Goal: Check status: Check status

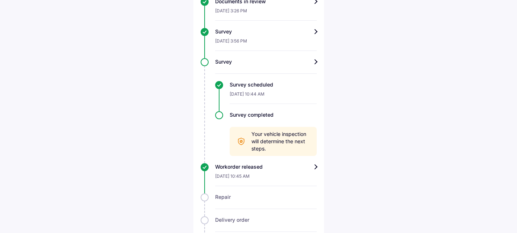
scroll to position [363, 0]
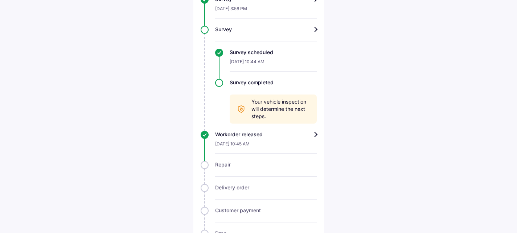
click at [315, 136] on div "Workorder released" at bounding box center [266, 134] width 102 height 7
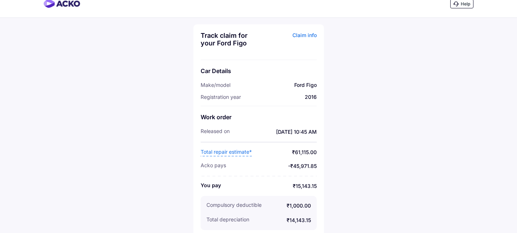
scroll to position [14, 0]
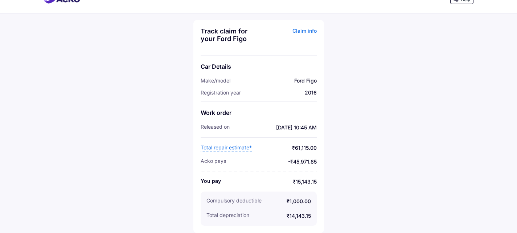
click at [234, 147] on span "Total repair estimate*" at bounding box center [226, 148] width 51 height 8
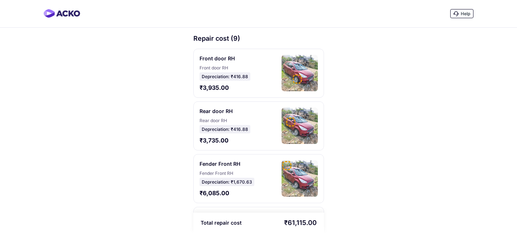
click at [294, 74] on img at bounding box center [300, 73] width 36 height 36
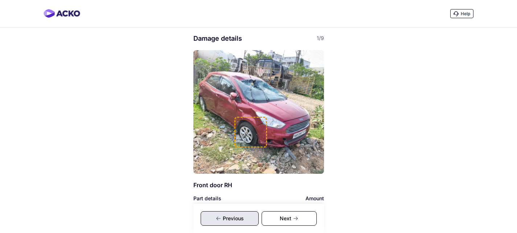
click at [304, 120] on img at bounding box center [258, 111] width 131 height 123
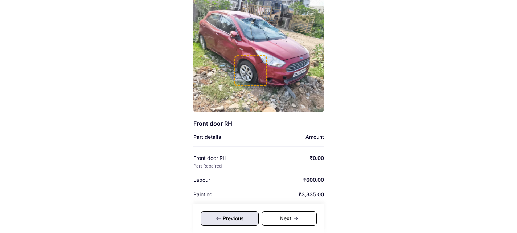
scroll to position [73, 0]
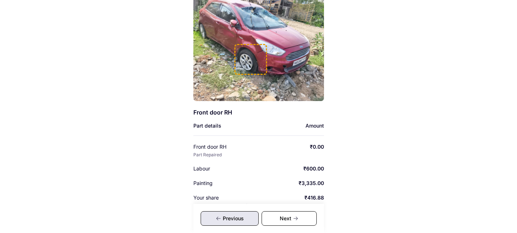
click at [282, 219] on div "Next" at bounding box center [289, 218] width 55 height 15
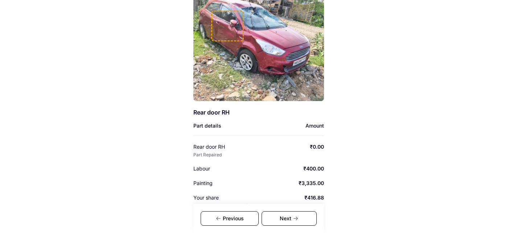
click at [282, 218] on div "Next" at bounding box center [289, 218] width 55 height 15
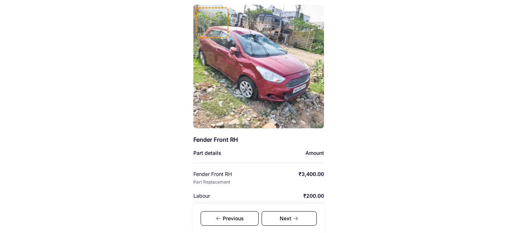
scroll to position [114, 0]
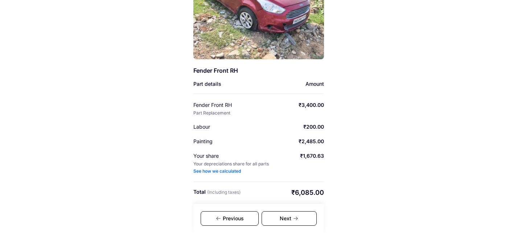
click at [302, 219] on div "Next" at bounding box center [289, 218] width 55 height 15
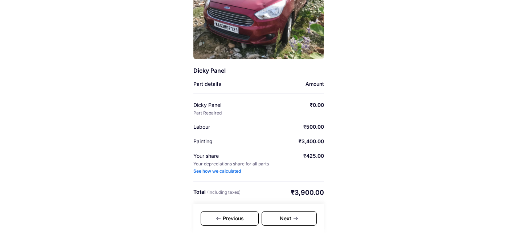
scroll to position [42, 0]
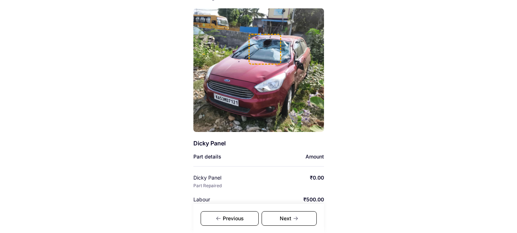
click at [298, 219] on div "Next" at bounding box center [289, 218] width 55 height 15
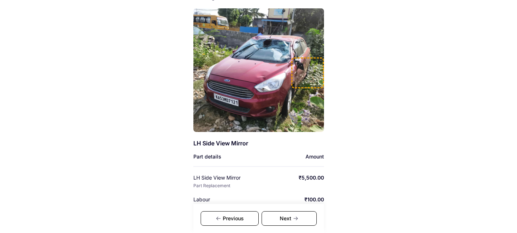
click at [297, 219] on icon at bounding box center [296, 218] width 6 height 6
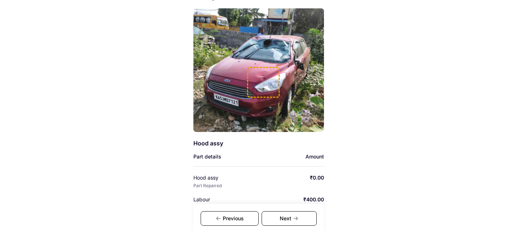
click at [297, 219] on icon at bounding box center [296, 218] width 6 height 6
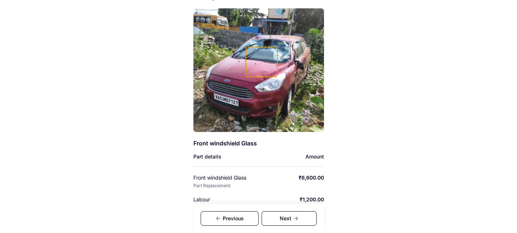
click at [297, 219] on icon at bounding box center [296, 218] width 6 height 6
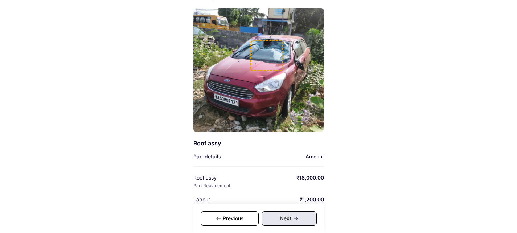
click at [297, 219] on icon at bounding box center [296, 218] width 6 height 6
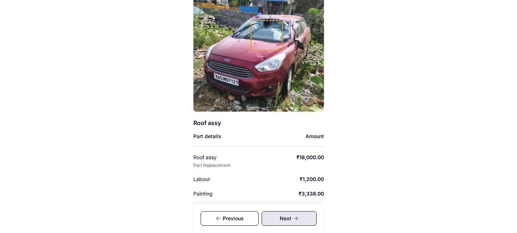
scroll to position [114, 0]
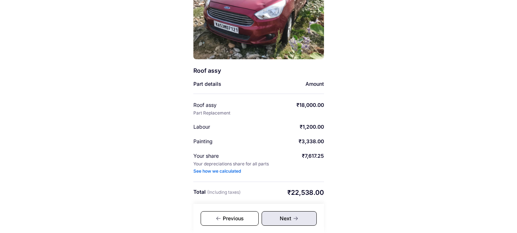
click at [294, 222] on div "Next" at bounding box center [289, 218] width 55 height 15
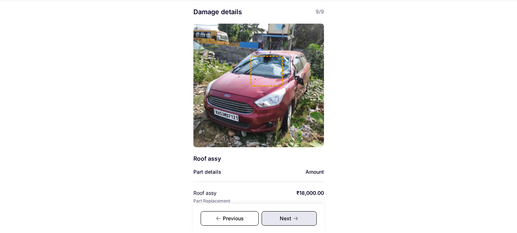
scroll to position [0, 0]
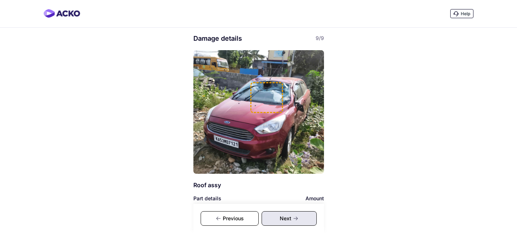
click at [205, 34] on div "Damage details 9/9" at bounding box center [258, 38] width 131 height 9
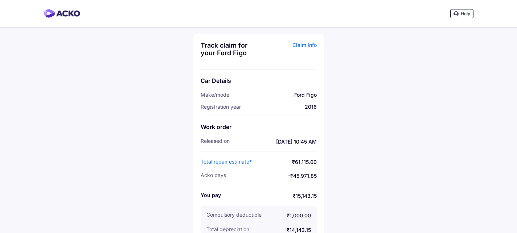
scroll to position [14, 0]
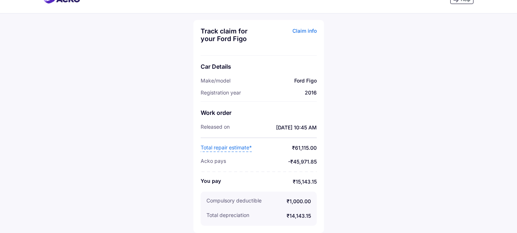
click at [238, 148] on span "Total repair estimate*" at bounding box center [226, 148] width 51 height 8
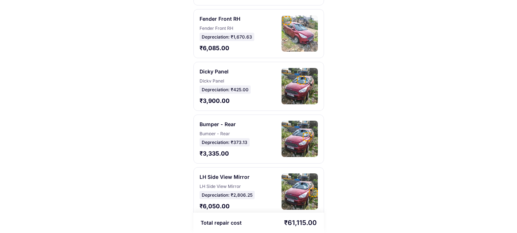
scroll to position [145, 0]
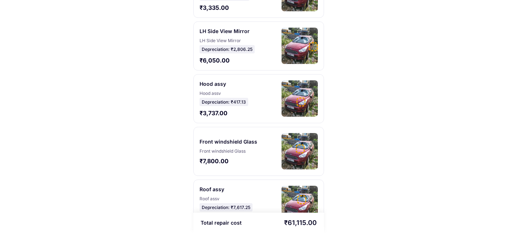
click at [285, 161] on img at bounding box center [300, 151] width 36 height 36
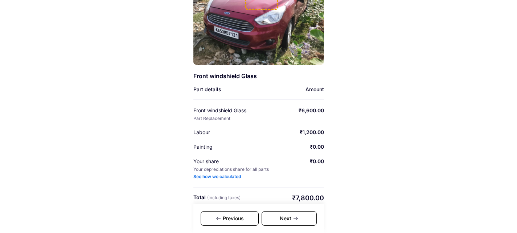
scroll to position [73, 0]
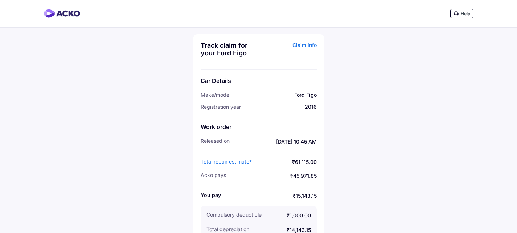
scroll to position [14, 0]
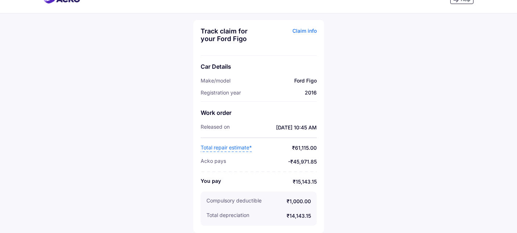
click at [230, 149] on span "Total repair estimate*" at bounding box center [226, 148] width 51 height 8
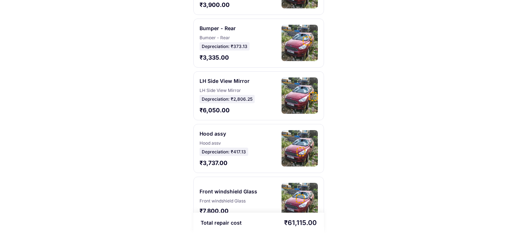
scroll to position [313, 0]
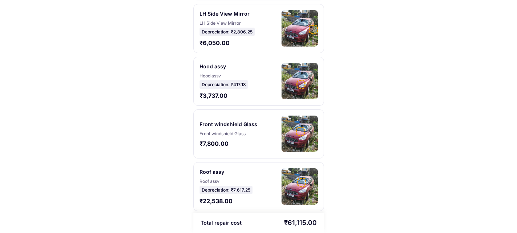
click at [285, 179] on img at bounding box center [300, 186] width 36 height 36
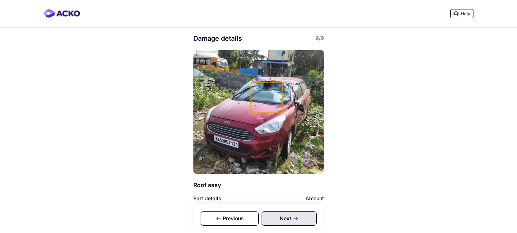
click at [264, 112] on div at bounding box center [266, 97] width 33 height 31
click at [240, 219] on div "Previous" at bounding box center [230, 218] width 58 height 15
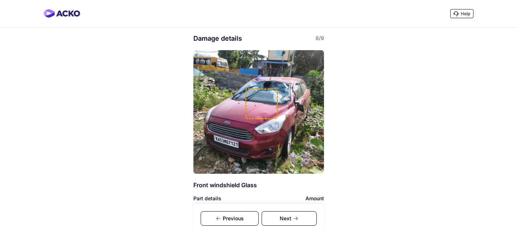
click at [239, 217] on div "Previous" at bounding box center [230, 218] width 58 height 15
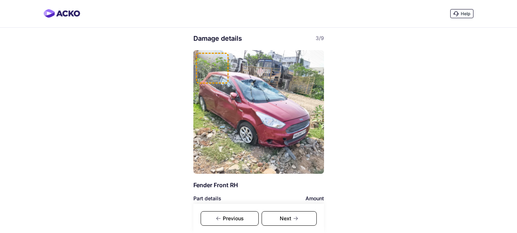
click at [241, 217] on div "Previous" at bounding box center [230, 218] width 58 height 15
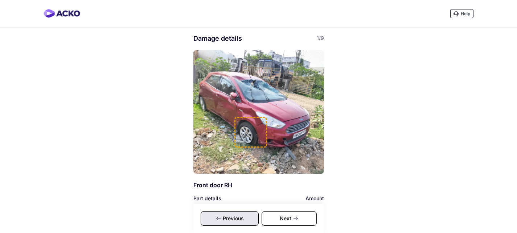
click at [241, 217] on div "Previous" at bounding box center [230, 218] width 58 height 15
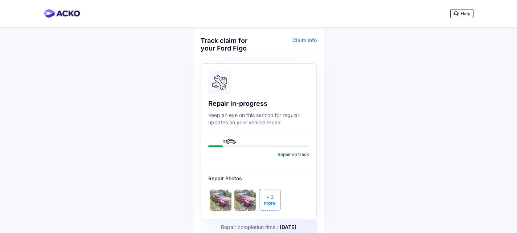
click at [309, 41] on div "Claim info" at bounding box center [288, 47] width 56 height 21
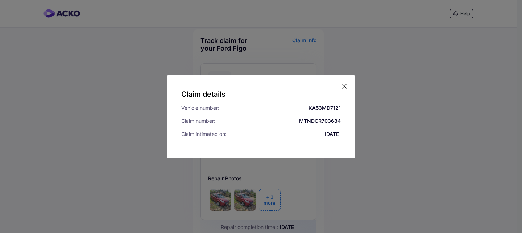
click at [344, 85] on icon at bounding box center [344, 86] width 4 height 4
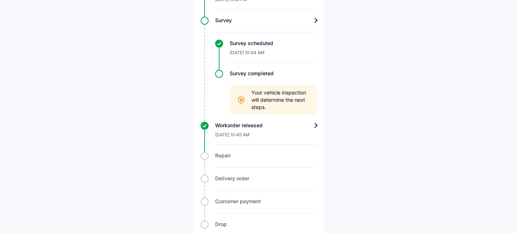
scroll to position [340, 0]
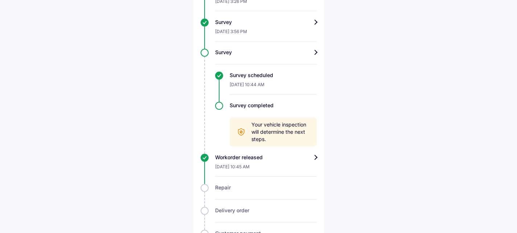
click at [316, 157] on div "Workorder released" at bounding box center [266, 156] width 102 height 7
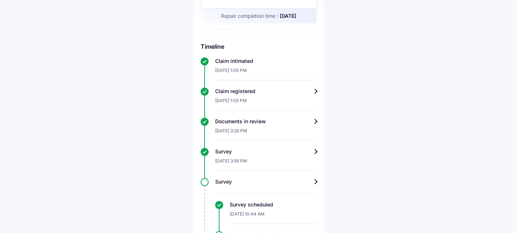
scroll to position [254, 0]
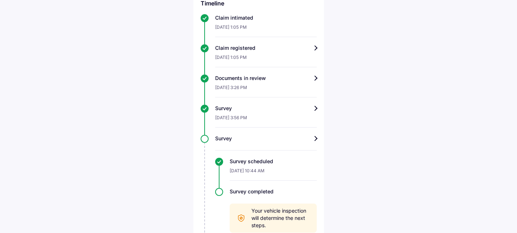
click at [313, 107] on div "Survey" at bounding box center [266, 107] width 102 height 7
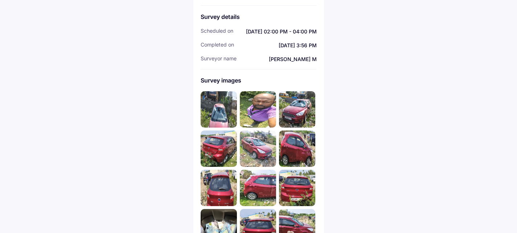
scroll to position [145, 0]
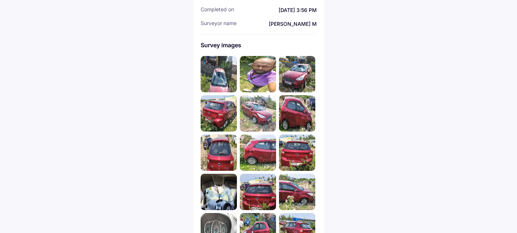
click at [223, 78] on img at bounding box center [219, 74] width 36 height 36
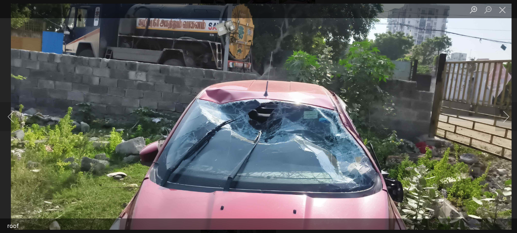
scroll to position [247, 0]
click at [501, 117] on button "Next image" at bounding box center [506, 116] width 22 height 29
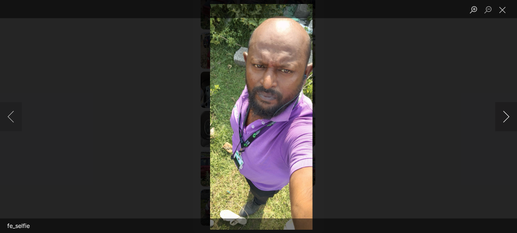
click at [498, 115] on button "Next image" at bounding box center [506, 116] width 22 height 29
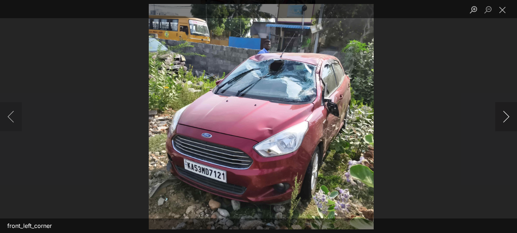
click at [497, 116] on button "Next image" at bounding box center [506, 116] width 22 height 29
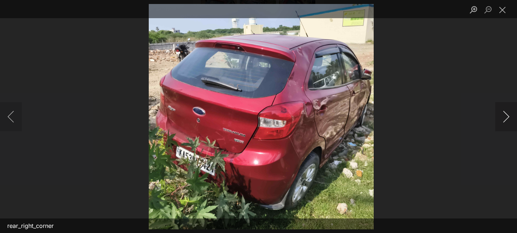
click at [497, 116] on button "Next image" at bounding box center [506, 116] width 22 height 29
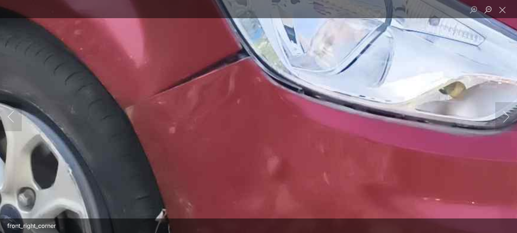
scroll to position [66, 0]
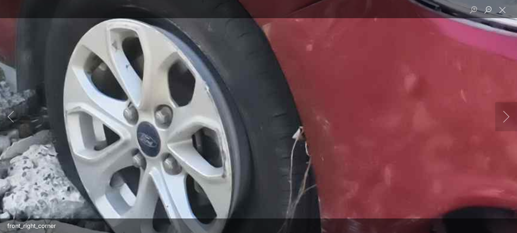
click at [206, 219] on div "front_right_corner" at bounding box center [258, 116] width 517 height 233
click at [499, 123] on button "Next image" at bounding box center [506, 116] width 22 height 29
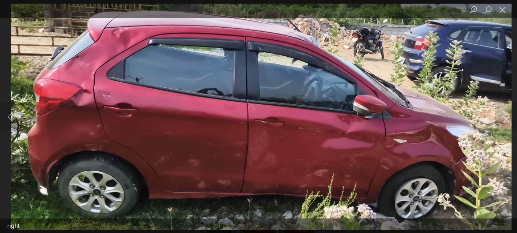
click at [408, 144] on img "Lightbox" at bounding box center [261, 116] width 500 height 225
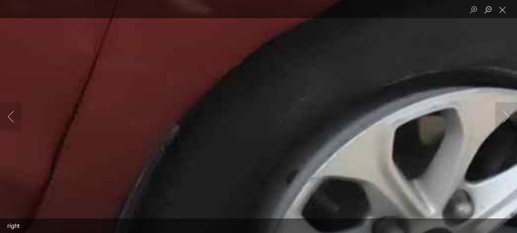
scroll to position [0, 0]
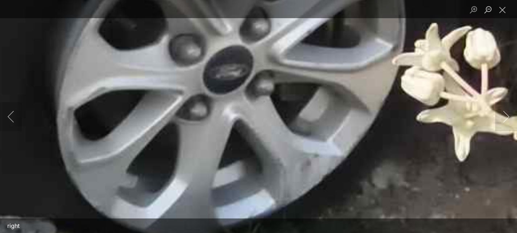
click at [268, 10] on div "right" at bounding box center [258, 116] width 517 height 233
click at [502, 15] on button "Close lightbox" at bounding box center [502, 9] width 15 height 13
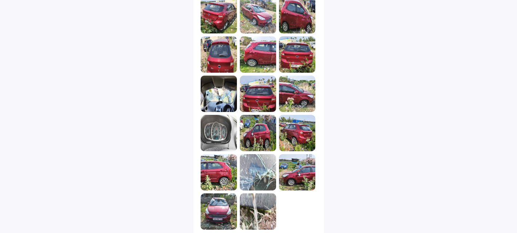
scroll to position [247, 0]
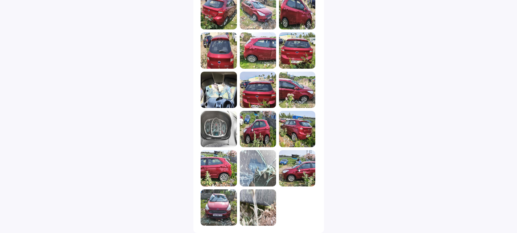
click at [263, 56] on img at bounding box center [258, 50] width 36 height 36
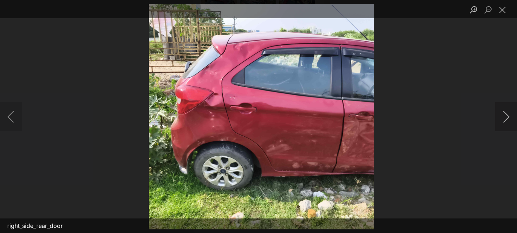
click at [508, 114] on button "Next image" at bounding box center [506, 116] width 22 height 29
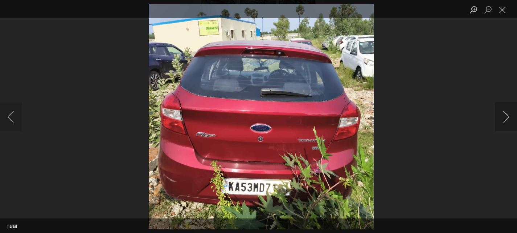
click at [506, 114] on button "Next image" at bounding box center [506, 116] width 22 height 29
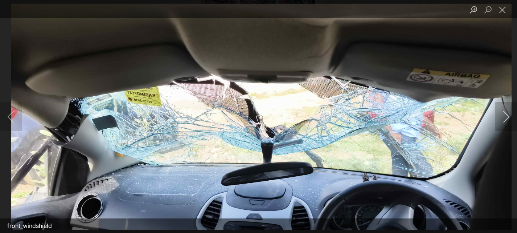
click at [506, 114] on button "Next image" at bounding box center [506, 116] width 22 height 29
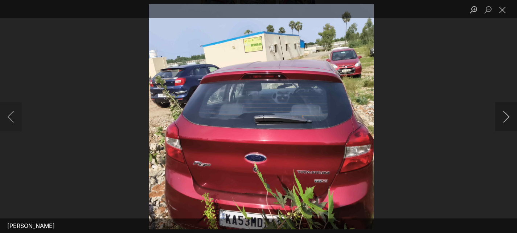
click at [506, 114] on button "Next image" at bounding box center [506, 116] width 22 height 29
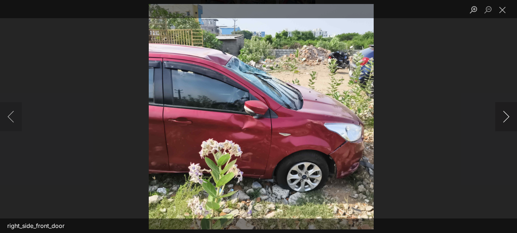
click at [506, 114] on button "Next image" at bounding box center [506, 116] width 22 height 29
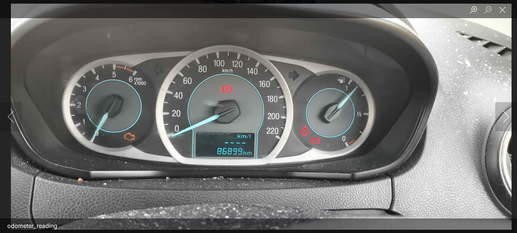
click at [505, 116] on button "Next image" at bounding box center [506, 116] width 22 height 29
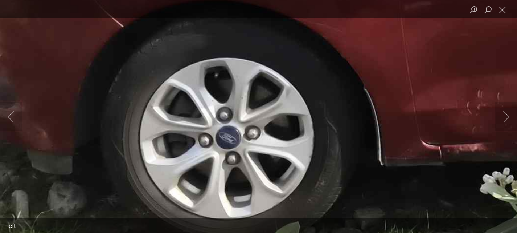
scroll to position [102, 0]
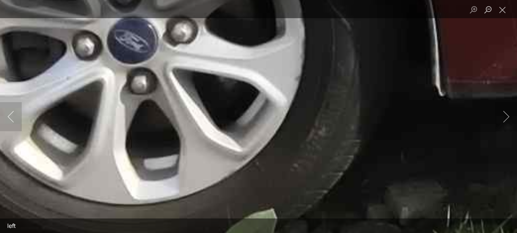
scroll to position [36, 0]
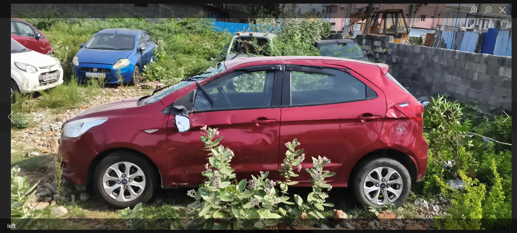
click at [504, 121] on button "Next image" at bounding box center [506, 116] width 22 height 29
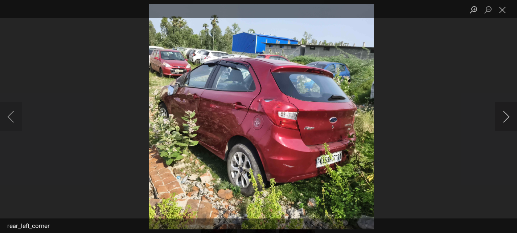
click at [503, 121] on button "Next image" at bounding box center [506, 116] width 22 height 29
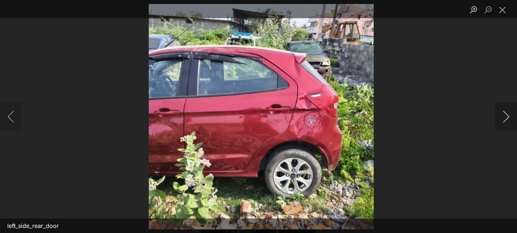
click at [503, 122] on button "Next image" at bounding box center [506, 116] width 22 height 29
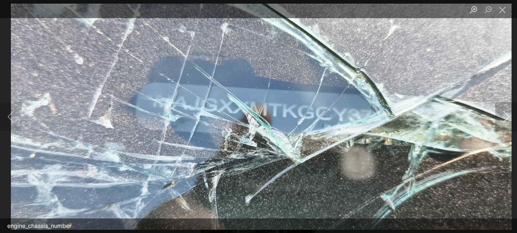
click at [502, 122] on button "Next image" at bounding box center [506, 116] width 22 height 29
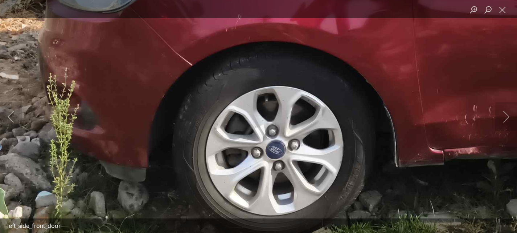
scroll to position [0, 0]
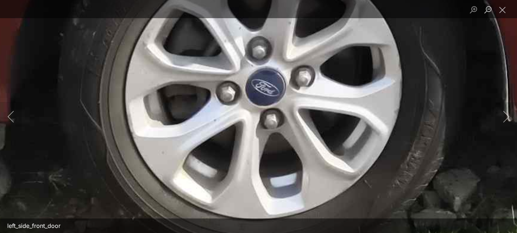
click at [230, 222] on div "left_side_front_door" at bounding box center [258, 116] width 517 height 233
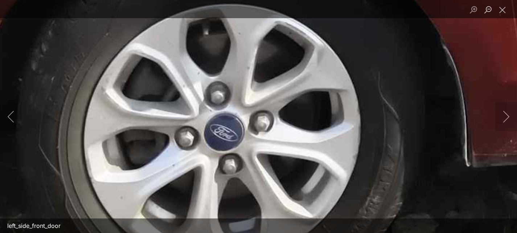
click at [319, 232] on html "Help Track claim for your Ford Figo Claim info Car Details Make/model Ford Figo…" at bounding box center [258, 116] width 517 height 233
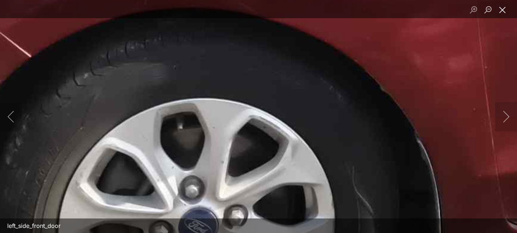
click at [503, 3] on button "Close lightbox" at bounding box center [502, 9] width 15 height 13
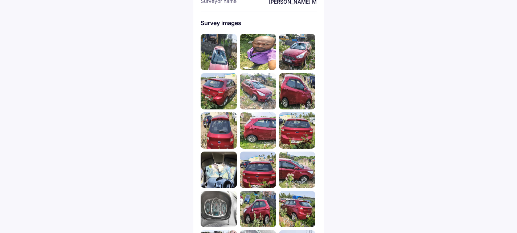
scroll to position [247, 0]
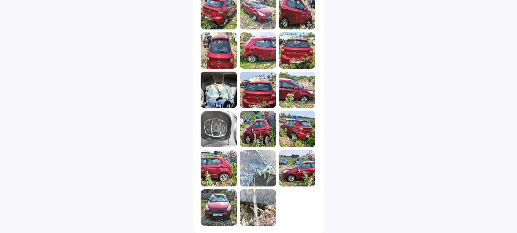
click at [217, 123] on img at bounding box center [219, 129] width 36 height 36
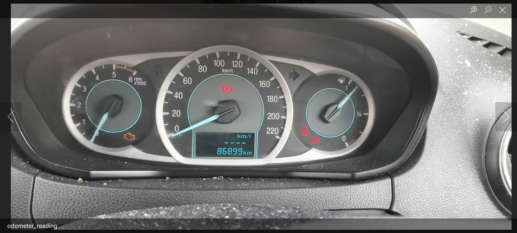
click at [505, 116] on button "Next image" at bounding box center [506, 116] width 22 height 29
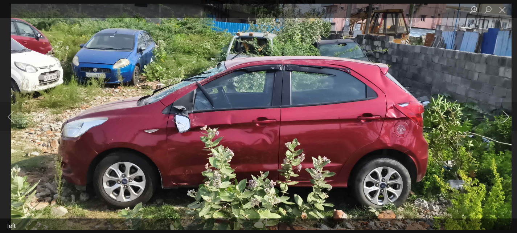
click at [505, 116] on button "Next image" at bounding box center [506, 116] width 22 height 29
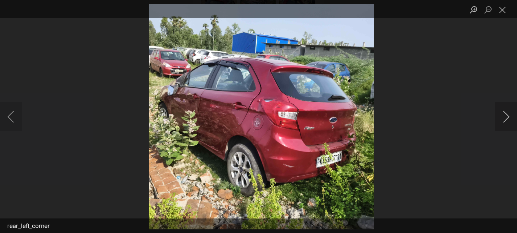
click at [505, 116] on button "Next image" at bounding box center [506, 116] width 22 height 29
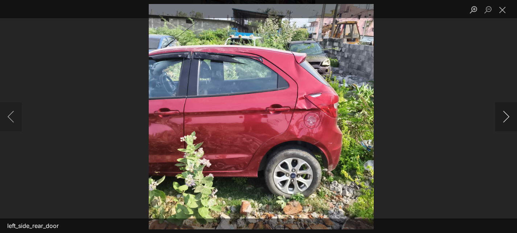
click at [505, 116] on button "Next image" at bounding box center [506, 116] width 22 height 29
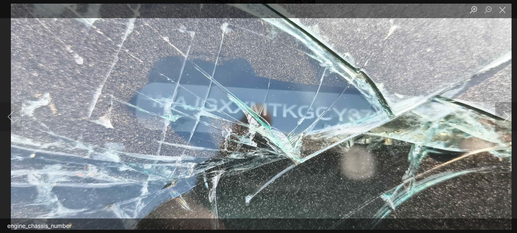
click at [505, 116] on button "Next image" at bounding box center [506, 116] width 22 height 29
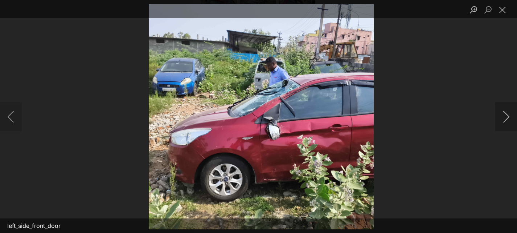
click at [505, 116] on button "Next image" at bounding box center [506, 116] width 22 height 29
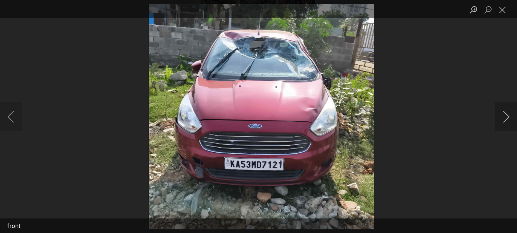
click at [505, 116] on button "Next image" at bounding box center [506, 116] width 22 height 29
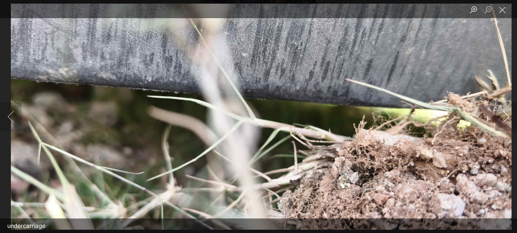
click at [506, 121] on button "Next image" at bounding box center [506, 116] width 22 height 29
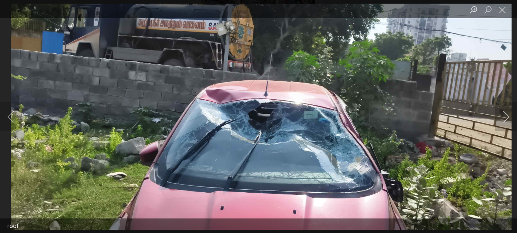
click at [506, 120] on button "Next image" at bounding box center [506, 116] width 22 height 29
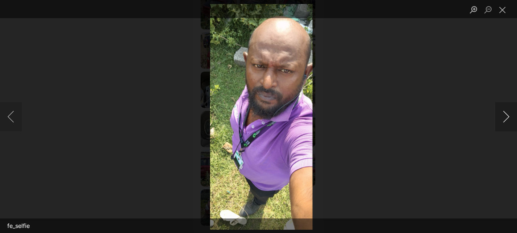
click at [506, 119] on button "Next image" at bounding box center [506, 116] width 22 height 29
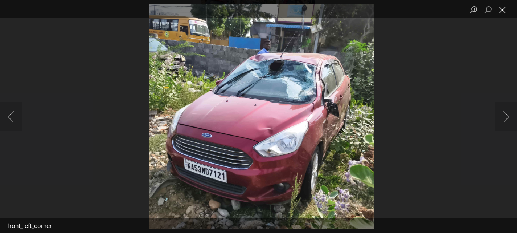
click at [500, 11] on button "Close lightbox" at bounding box center [502, 9] width 15 height 13
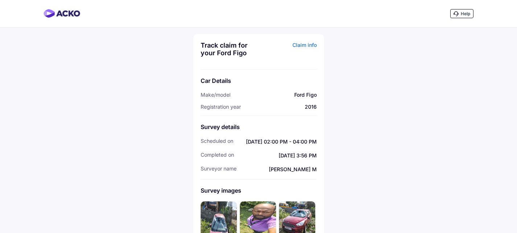
scroll to position [0, 0]
